Goal: Task Accomplishment & Management: Manage account settings

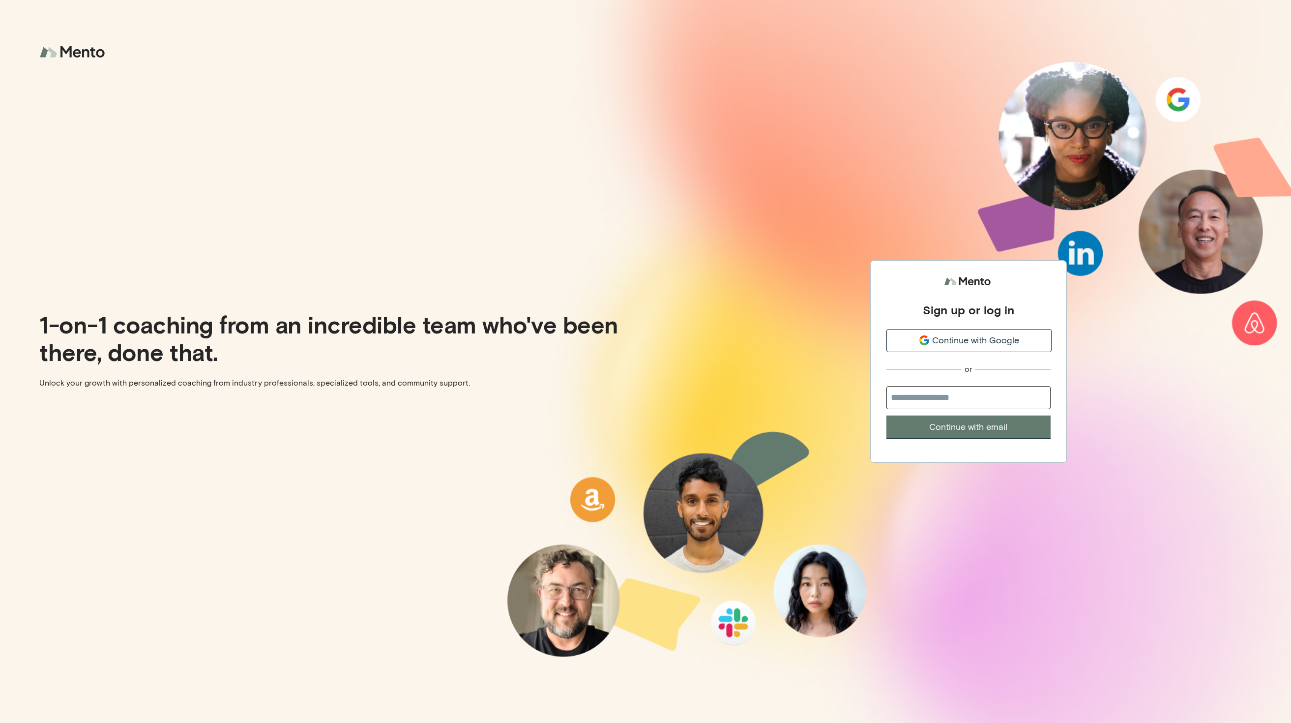
click at [910, 383] on div "Sign up or log in Continue with Google or Continue with email" at bounding box center [968, 355] width 164 height 166
click at [912, 397] on input "email" at bounding box center [968, 397] width 164 height 23
click at [912, 394] on input "email" at bounding box center [968, 397] width 164 height 23
type input "*"
paste input "**********"
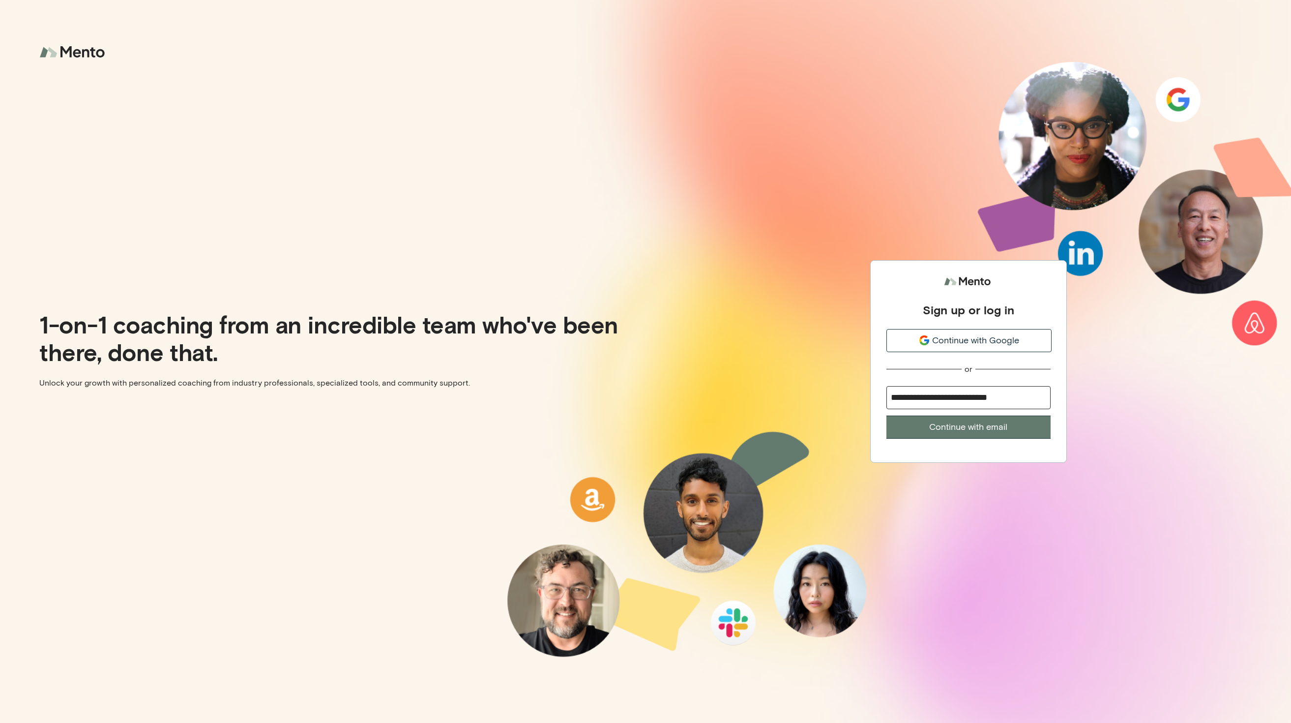
type input "**********"
click at [886, 415] on button "Continue with email" at bounding box center [968, 426] width 164 height 23
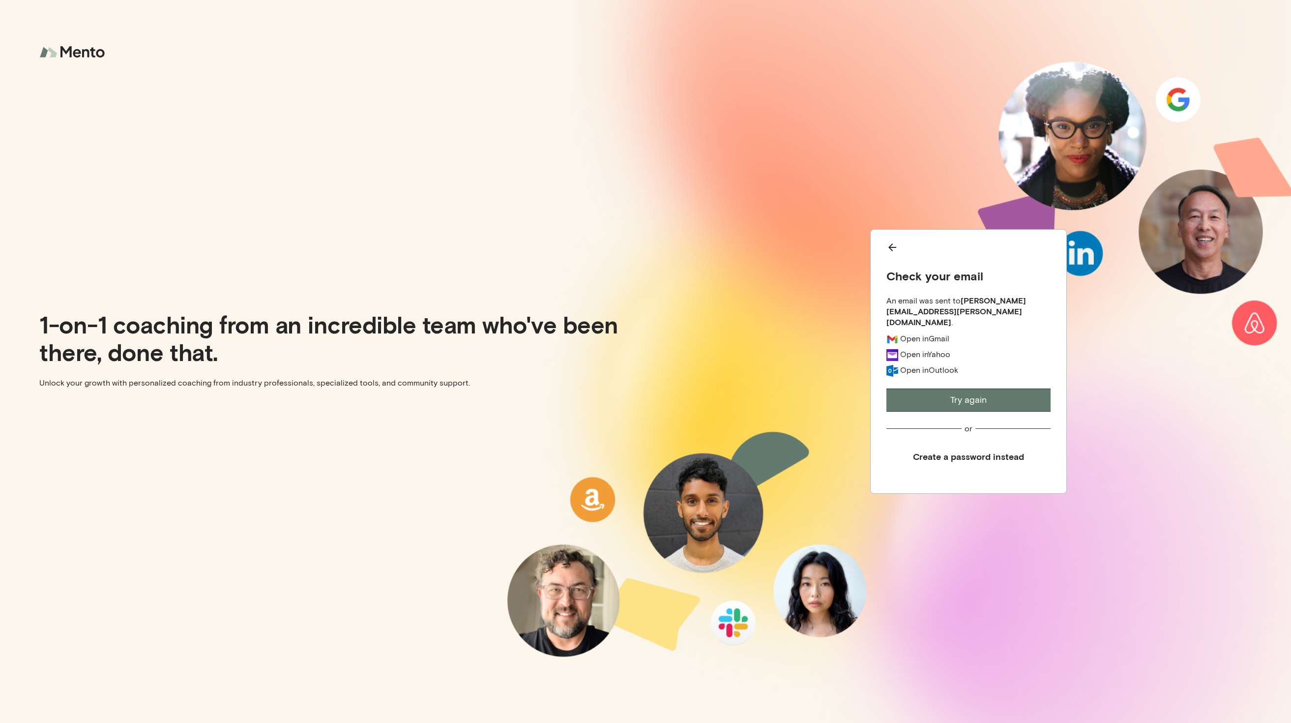
click at [946, 455] on button "Create a password instead" at bounding box center [968, 456] width 164 height 22
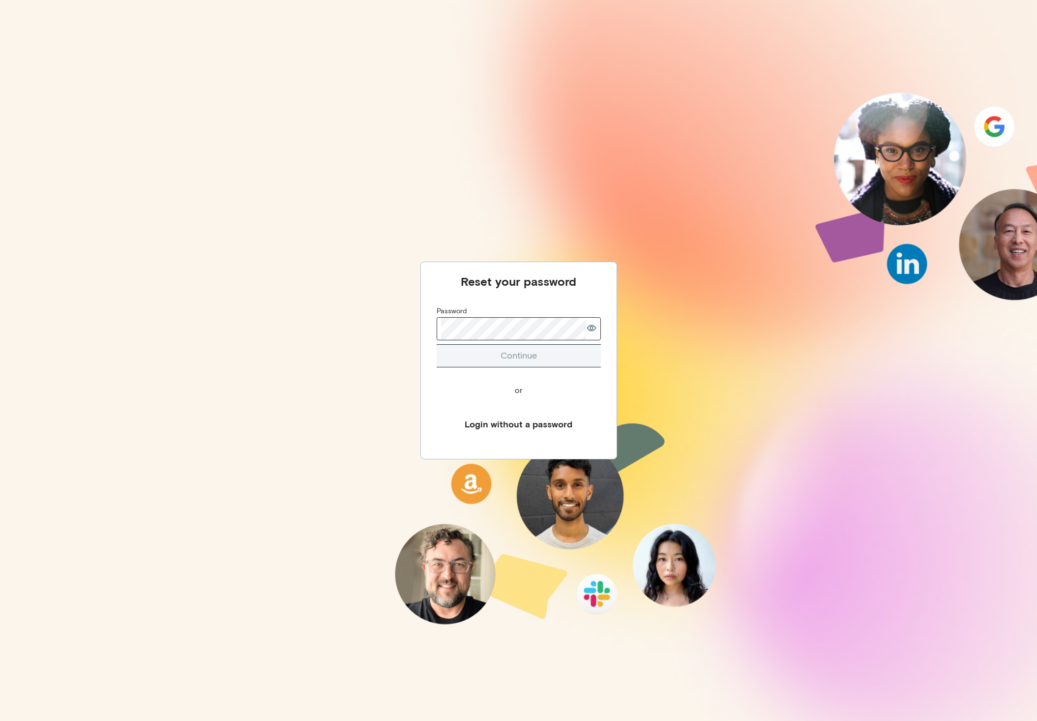
click at [0, 720] on com-1password-button at bounding box center [0, 721] width 0 height 0
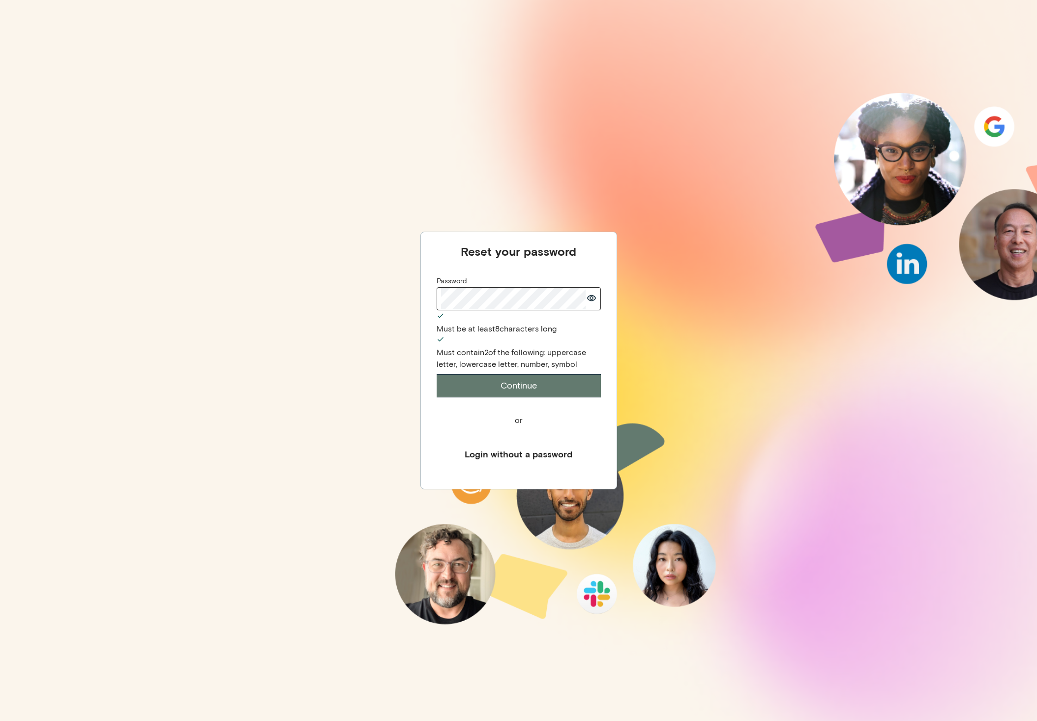
click at [400, 383] on div "Reset your password Password Must be at least 8 characters long Must contain 2 …" at bounding box center [518, 360] width 1037 height 721
click at [482, 374] on button "Continue" at bounding box center [519, 385] width 164 height 23
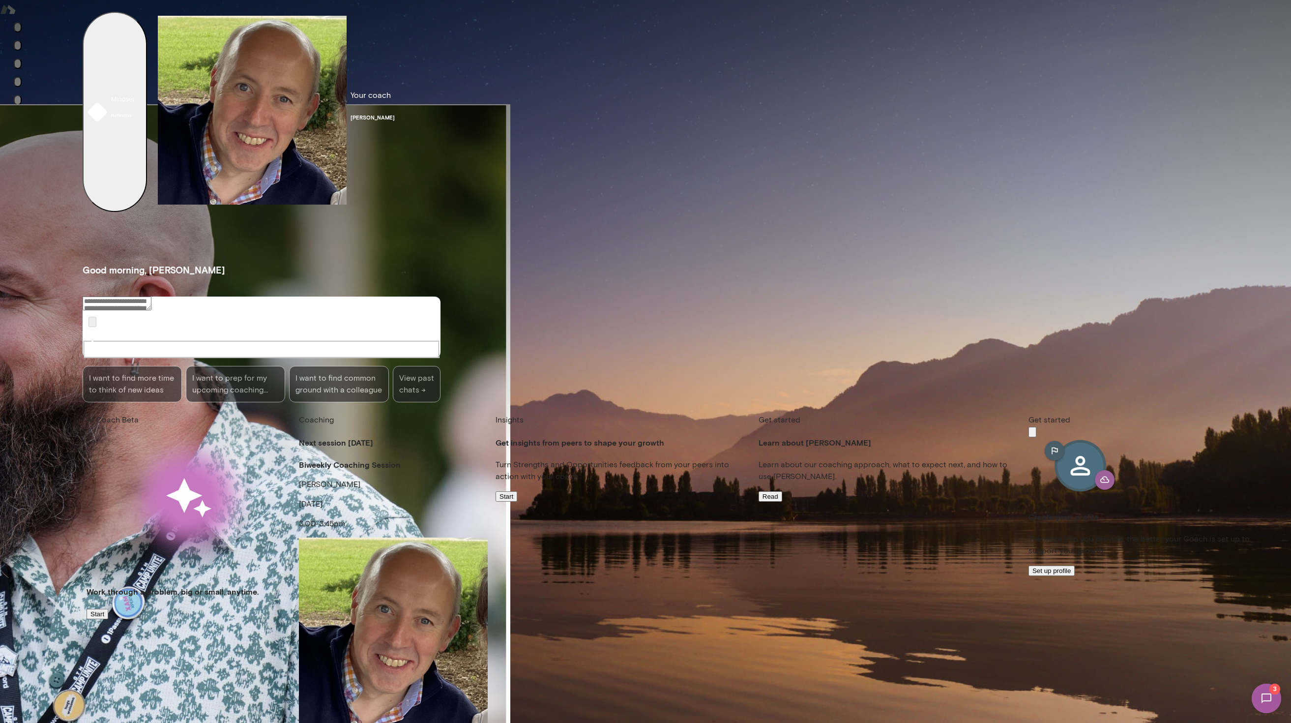
click at [299, 437] on h4 "Next session [DATE]" at bounding box center [393, 443] width 189 height 12
click at [16, 51] on button "Sessions" at bounding box center [18, 45] width 8 height 10
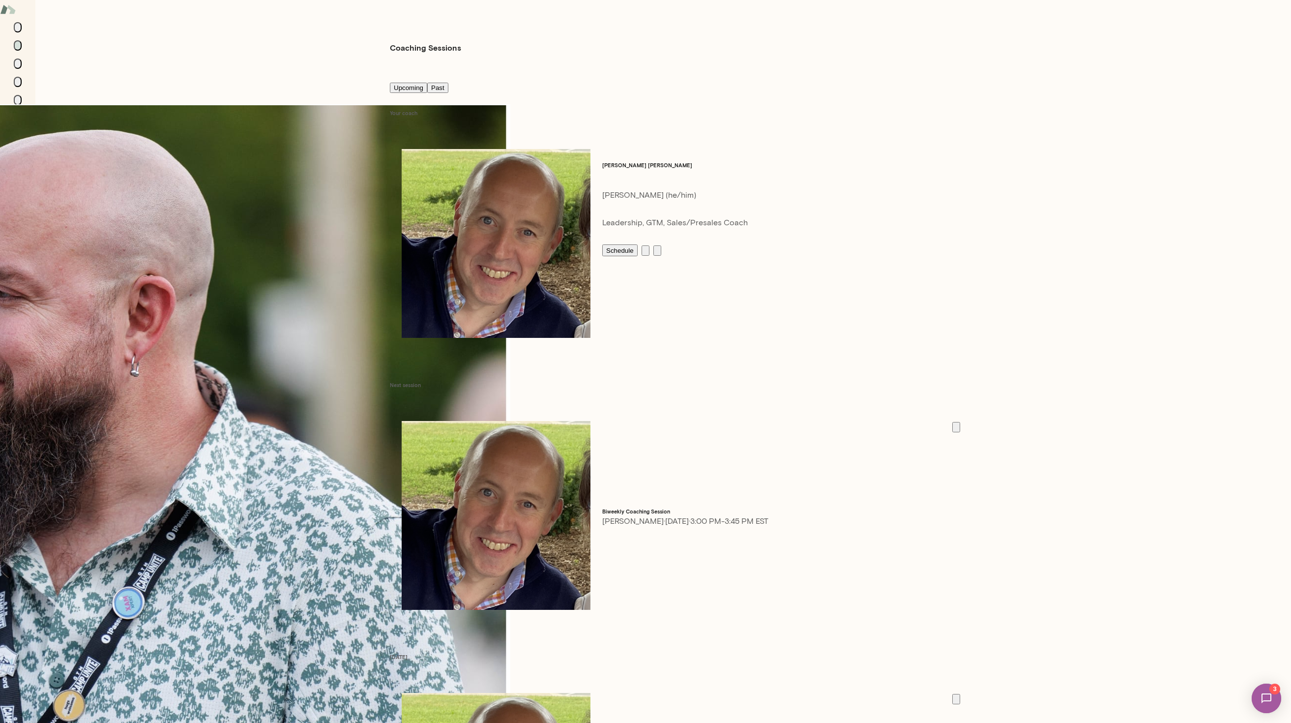
click at [956, 429] on icon "button" at bounding box center [956, 429] width 0 height 0
click at [1036, 15] on icon "button" at bounding box center [1279, 15] width 0 height 0
click at [956, 701] on icon "button" at bounding box center [956, 701] width 0 height 0
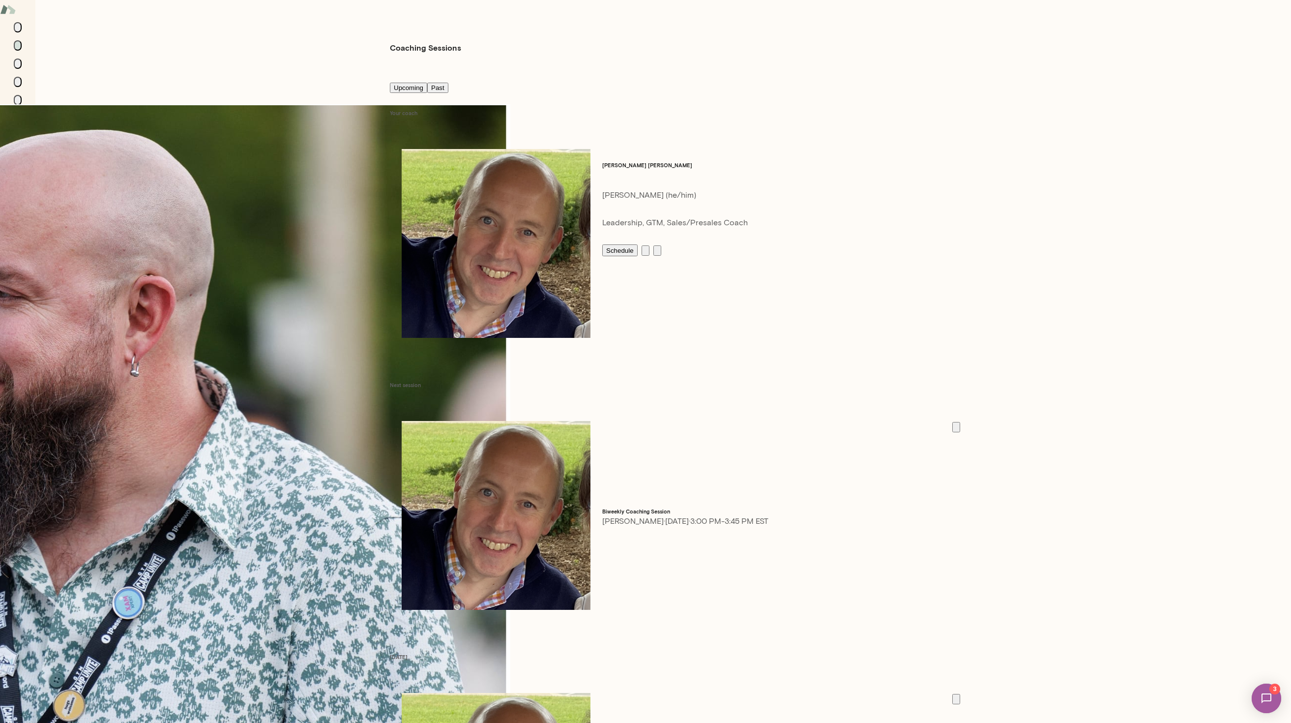
click at [1036, 15] on icon "button" at bounding box center [1279, 15] width 0 height 0
click at [16, 14] on img at bounding box center [8, 9] width 16 height 19
